Goal: Task Accomplishment & Management: Use online tool/utility

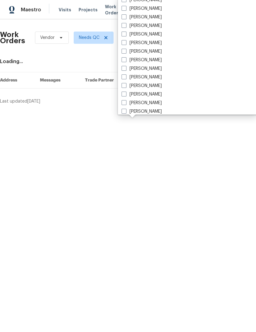
scroll to position [397, 0]
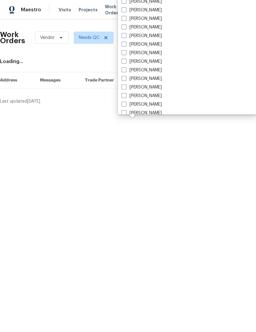
click at [126, 52] on span at bounding box center [123, 52] width 5 height 5
click at [125, 52] on input "[PERSON_NAME]" at bounding box center [123, 52] width 4 height 4
checkbox input "true"
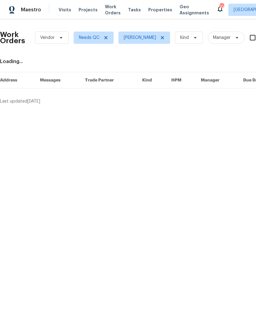
click at [255, 109] on html "Maestro Visits Projects Work Orders Tasks Properties Geo Assignments 108 [GEOGR…" at bounding box center [128, 54] width 256 height 109
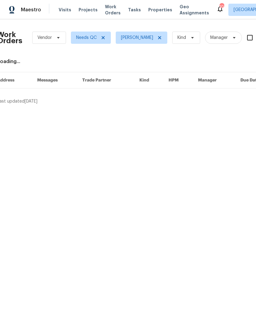
scroll to position [0, 3]
click at [215, 109] on html "Maestro Visits Projects Work Orders Tasks Properties Geo Assignments 108 [GEOGR…" at bounding box center [128, 54] width 256 height 109
click at [133, 109] on html "Maestro Visits Projects Work Orders Tasks Properties Geo Assignments 108 Atlant…" at bounding box center [128, 54] width 256 height 109
click at [123, 109] on html "Maestro Visits Projects Work Orders Tasks Properties Geo Assignments 108 Atlant…" at bounding box center [128, 54] width 256 height 109
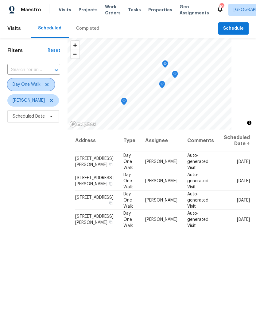
click at [48, 84] on icon at bounding box center [46, 84] width 5 height 5
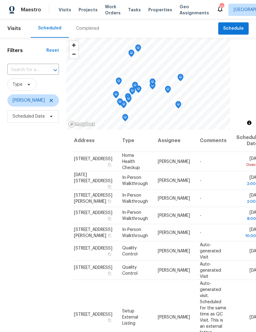
click at [41, 66] on input "text" at bounding box center [24, 70] width 34 height 10
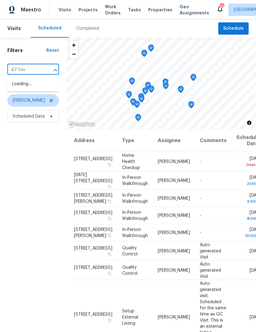
type input "47 font"
click at [39, 88] on li "47 Fonthill Cv, Braselton, GA 30517" at bounding box center [32, 87] width 51 height 17
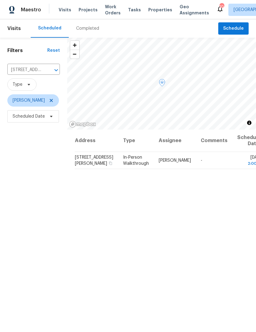
click at [0, 0] on icon at bounding box center [0, 0] width 0 height 0
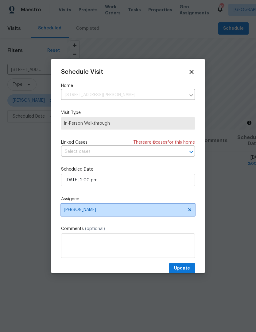
click at [119, 215] on span "[PERSON_NAME]" at bounding box center [128, 210] width 134 height 12
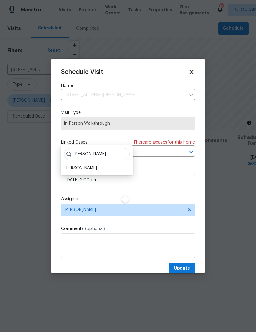
scroll to position [13, 0]
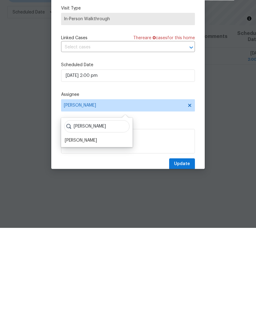
type input "Ryan"
click at [84, 242] on div "Ryan Fogarty" at bounding box center [81, 245] width 32 height 6
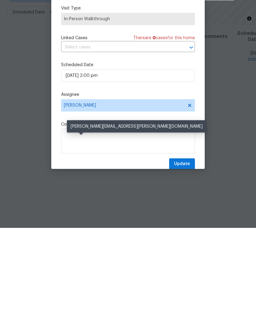
scroll to position [20, 0]
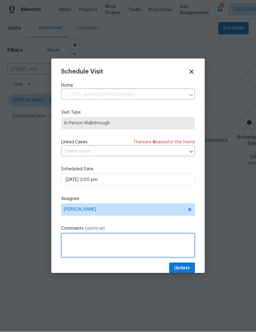
click at [153, 239] on textarea at bounding box center [128, 246] width 134 height 25
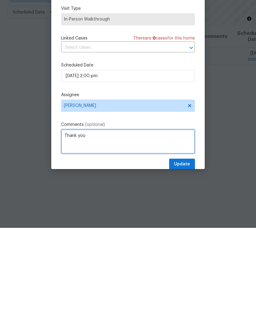
type textarea "Thank you"
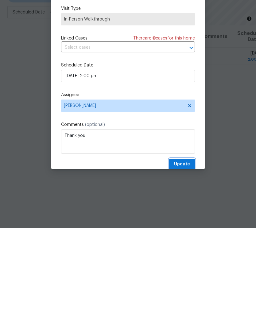
click at [185, 265] on span "Update" at bounding box center [182, 269] width 16 height 8
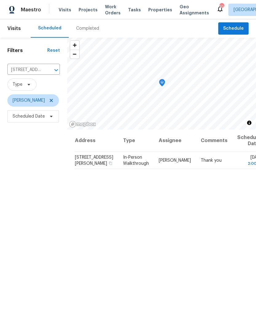
scroll to position [0, 0]
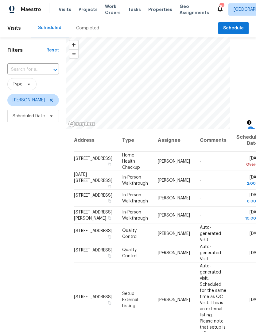
scroll to position [0, 0]
